Goal: Task Accomplishment & Management: Use online tool/utility

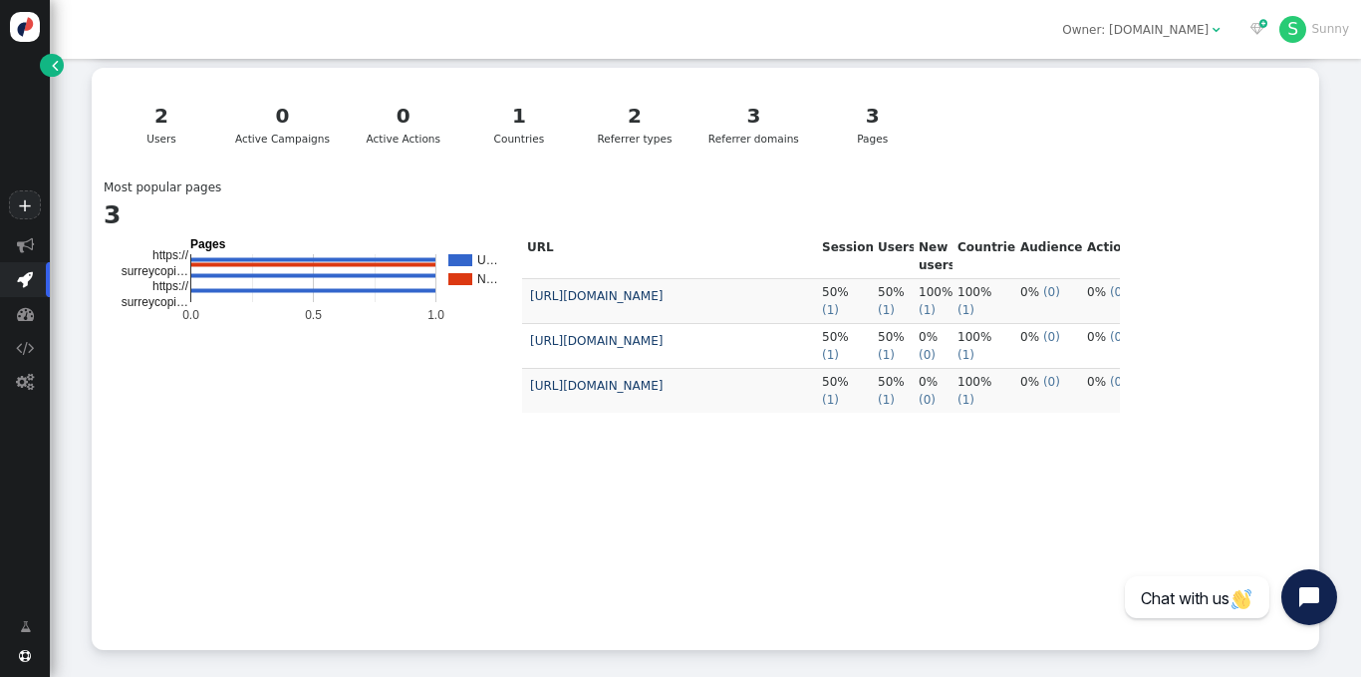
scroll to position [437, 0]
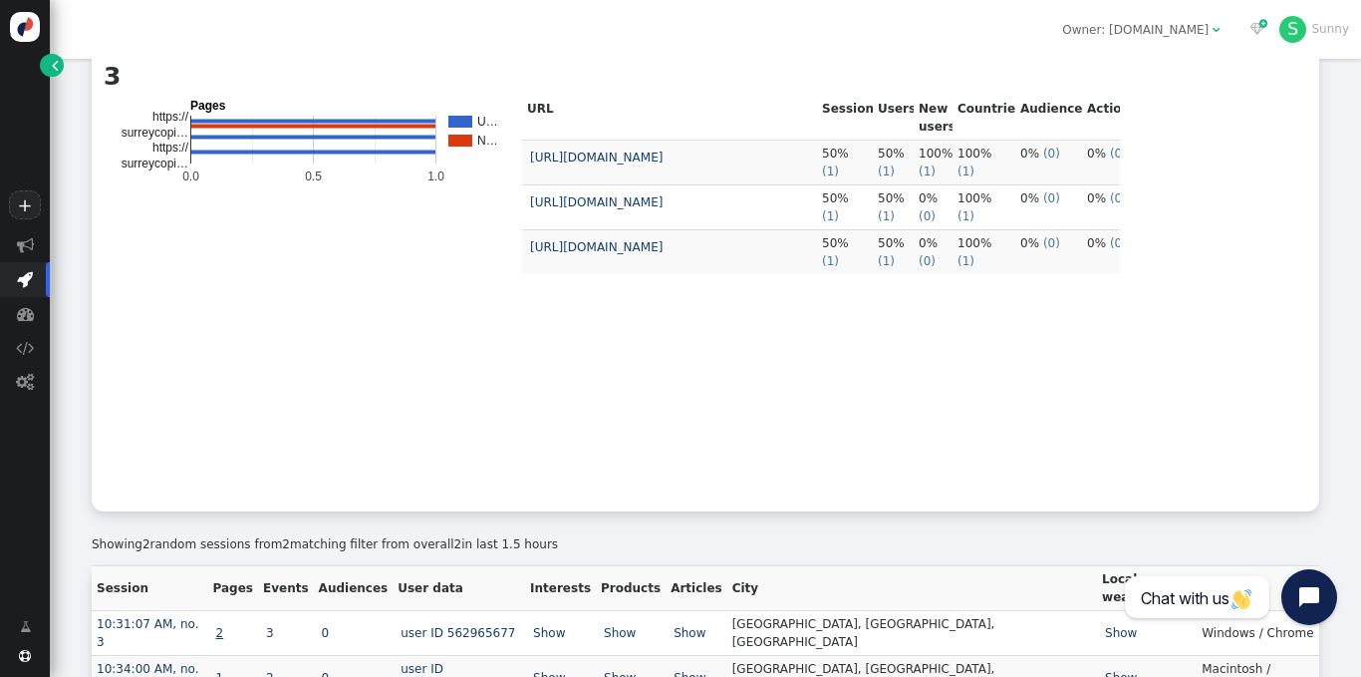
click at [227, 626] on link "2" at bounding box center [220, 633] width 14 height 14
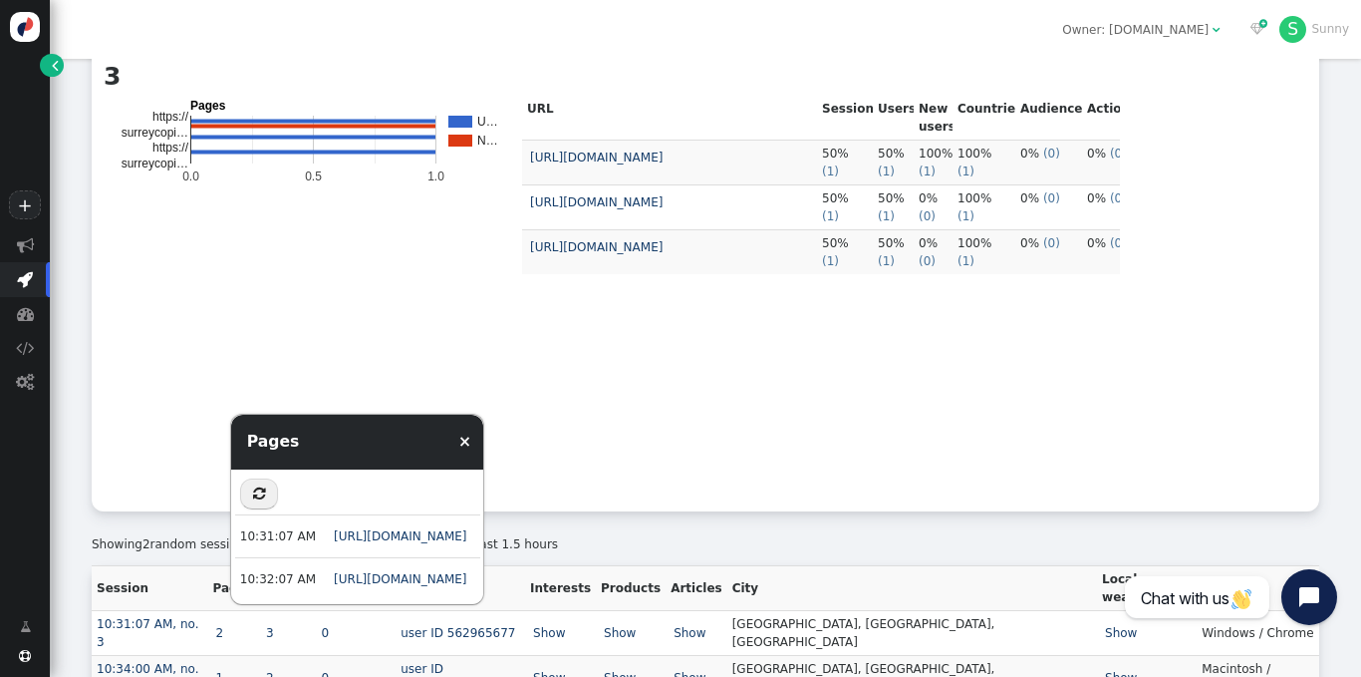
click at [242, 655] on td "1" at bounding box center [233, 677] width 50 height 45
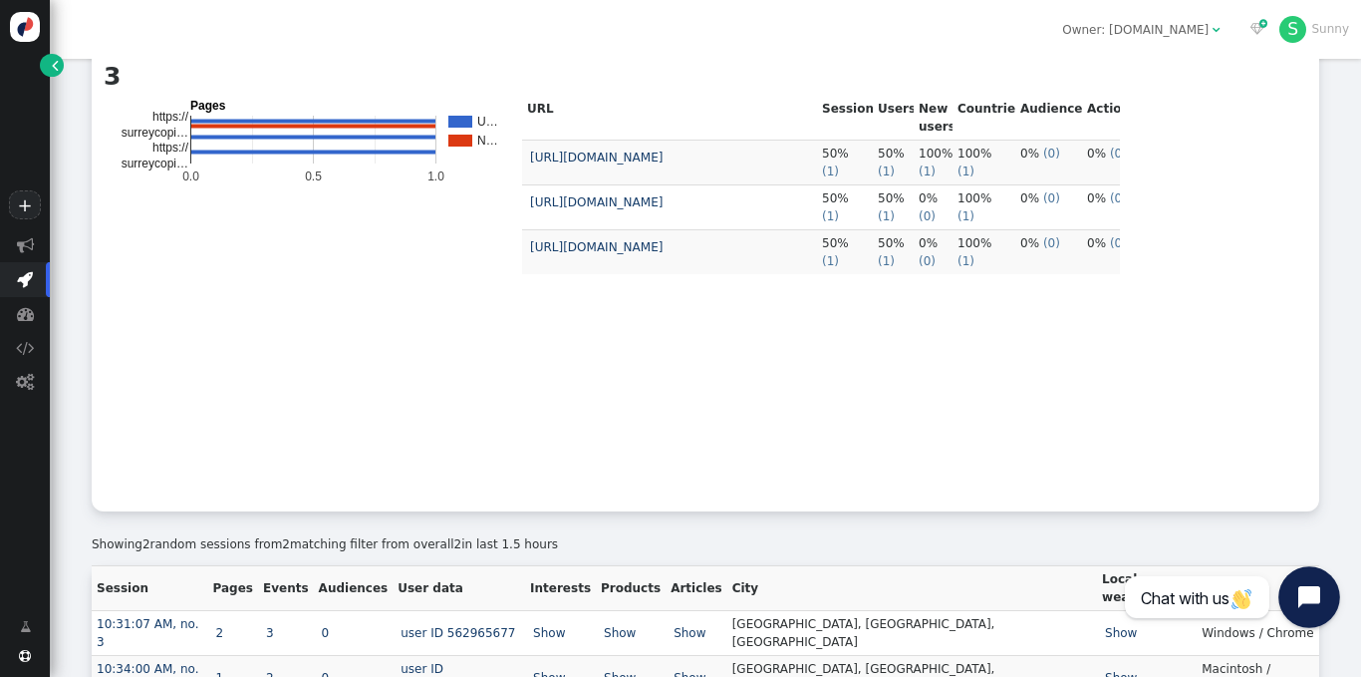
click at [1302, 601] on icon "Open chat widget" at bounding box center [1309, 597] width 22 height 22
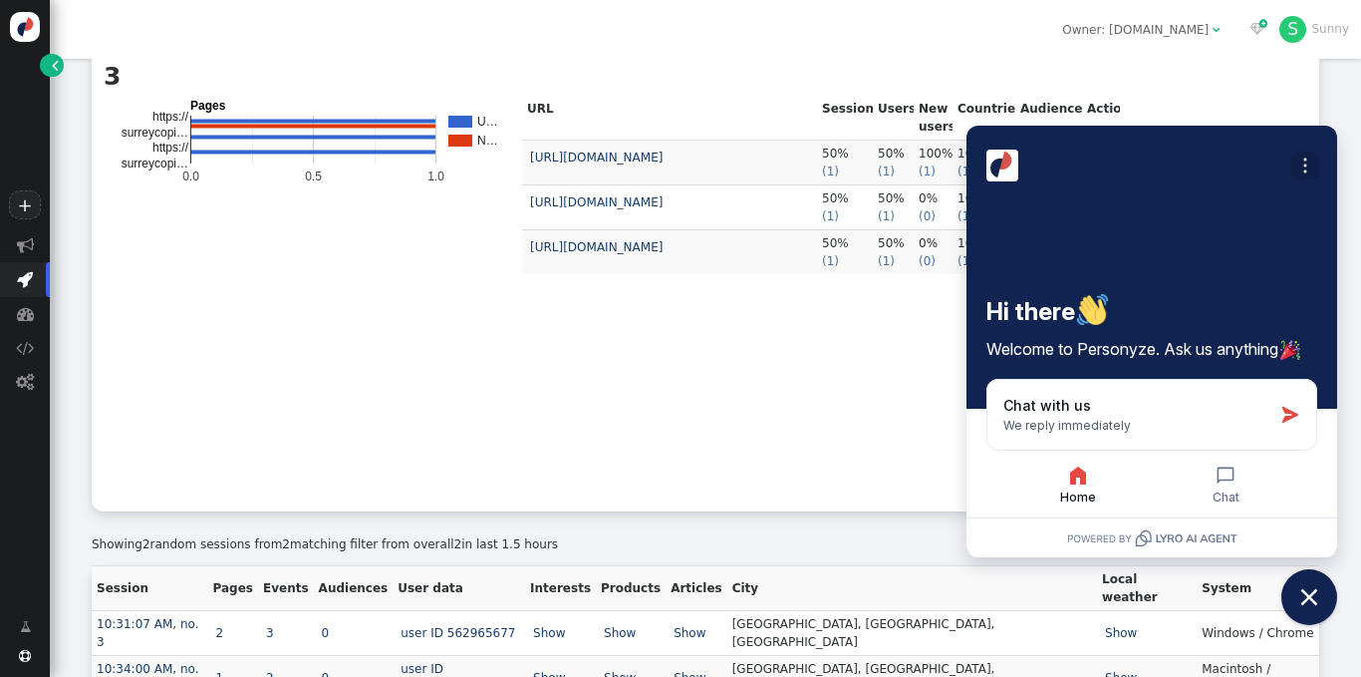
click at [1310, 171] on icon "Open options" at bounding box center [1305, 165] width 20 height 20
click at [1281, 204] on span "Turn off notifications" at bounding box center [1240, 211] width 135 height 20
click at [1299, 167] on icon "Open options" at bounding box center [1305, 165] width 20 height 20
click at [1315, 153] on button "Close options" at bounding box center [1305, 165] width 28 height 28
click at [1317, 133] on div "Open options Turn on notifications Hi there Welcome to Personyze. Ask us anythi…" at bounding box center [1152, 267] width 371 height 283
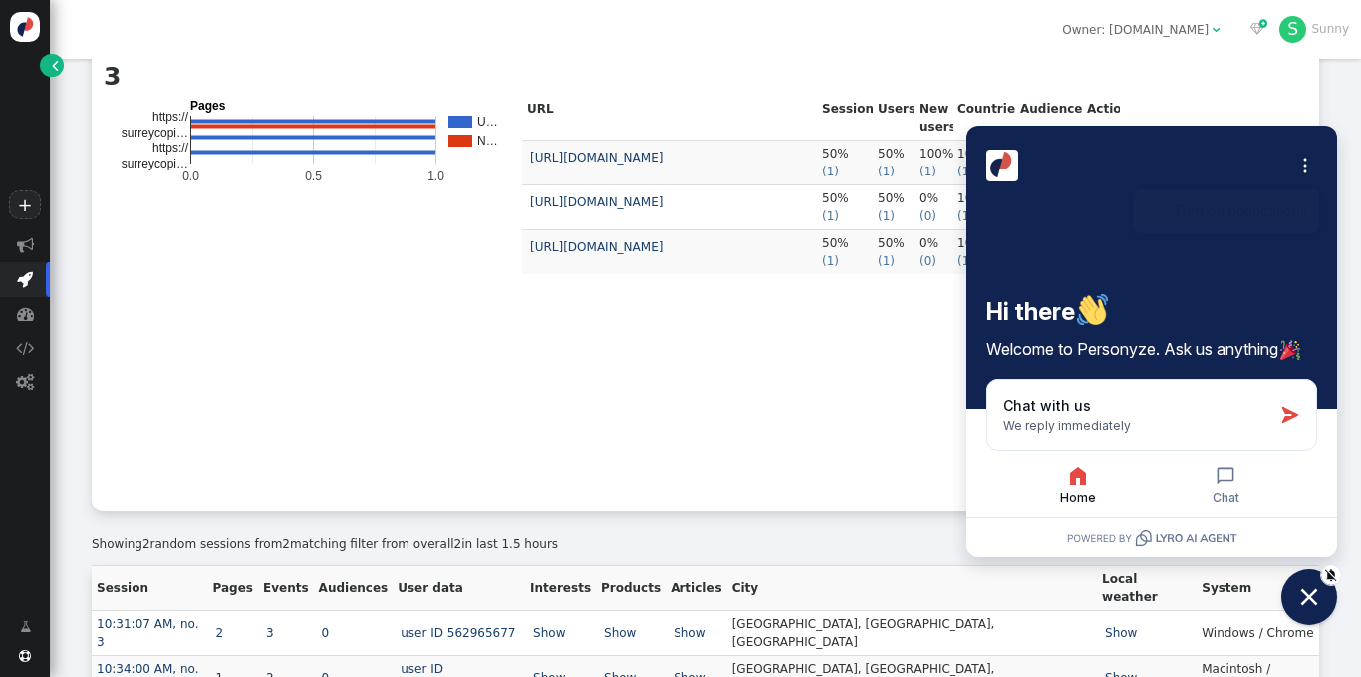
click at [1308, 136] on div "Open options Turn on notifications Hi there Welcome to Personyze. Ask us anythi…" at bounding box center [1152, 267] width 371 height 283
click at [1304, 592] on icon "Close chat widget" at bounding box center [1309, 597] width 18 height 18
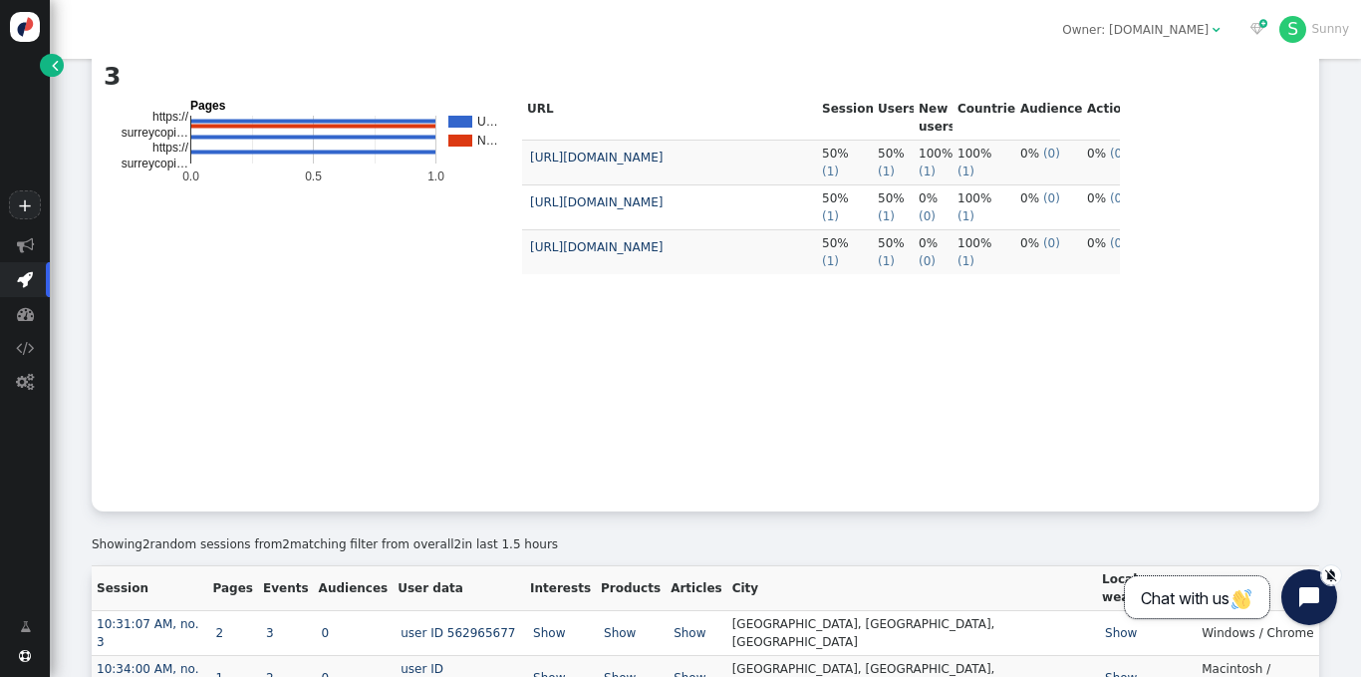
drag, startPoint x: 1323, startPoint y: 595, endPoint x: 729, endPoint y: 421, distance: 618.7
click at [663, 386] on body "+  Campaigns  Realtime Visitors  Dashboard  Tracker Settings  Settings  …" at bounding box center [680, 338] width 1361 height 677
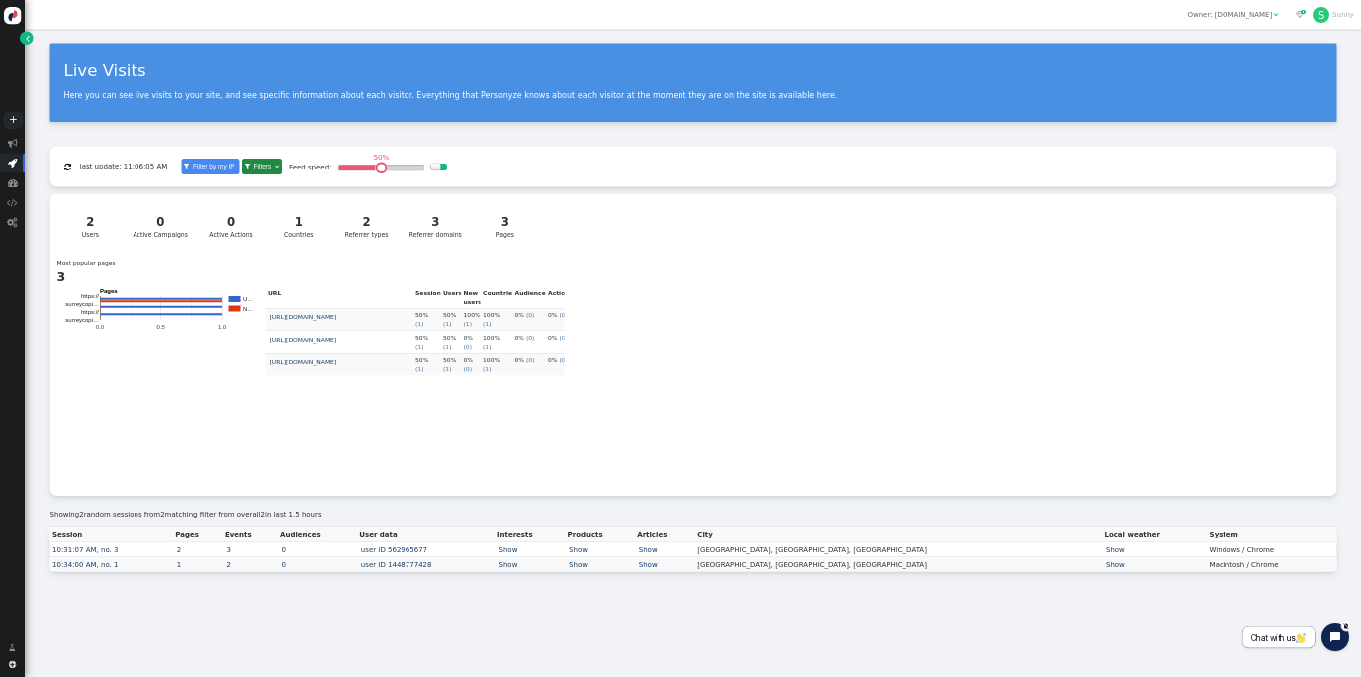
scroll to position [0, 0]
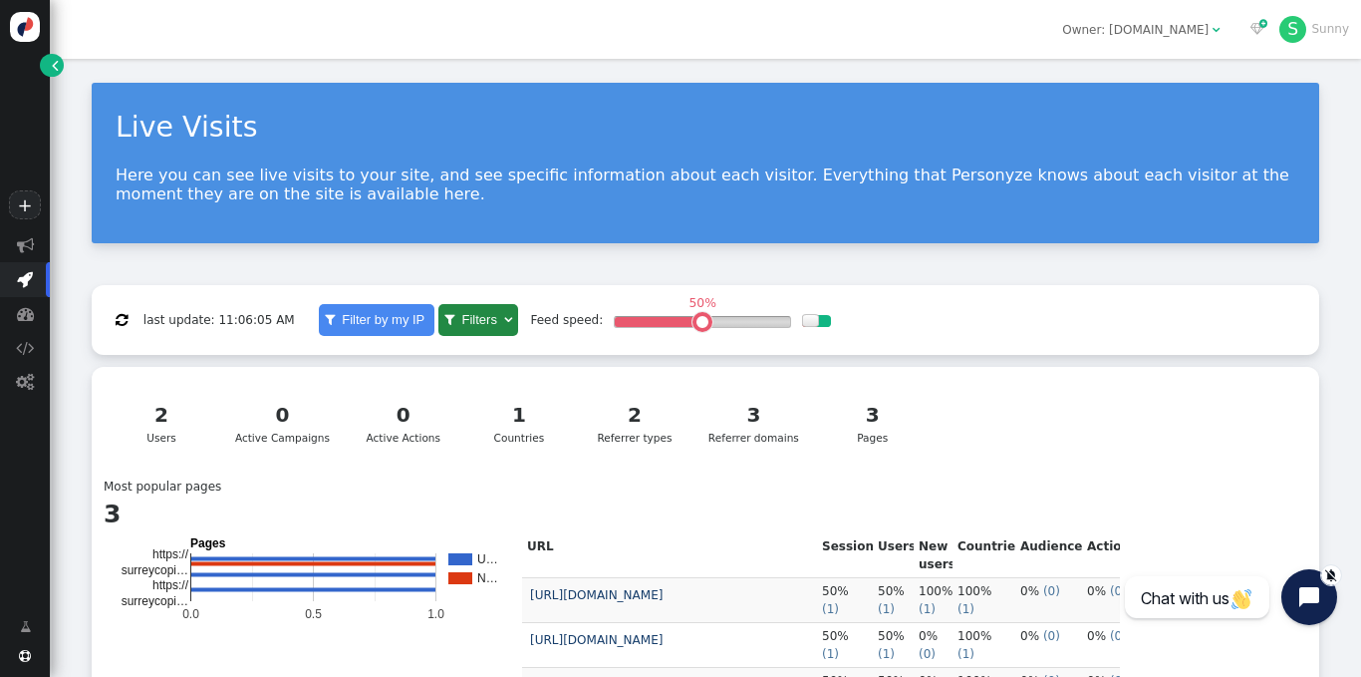
click at [1095, 309] on div " last update: 11:06:05 AM  Filter by my IP  Filters  Matching 2 users of 2,…" at bounding box center [706, 320] width 1228 height 71
